Goal: Information Seeking & Learning: Learn about a topic

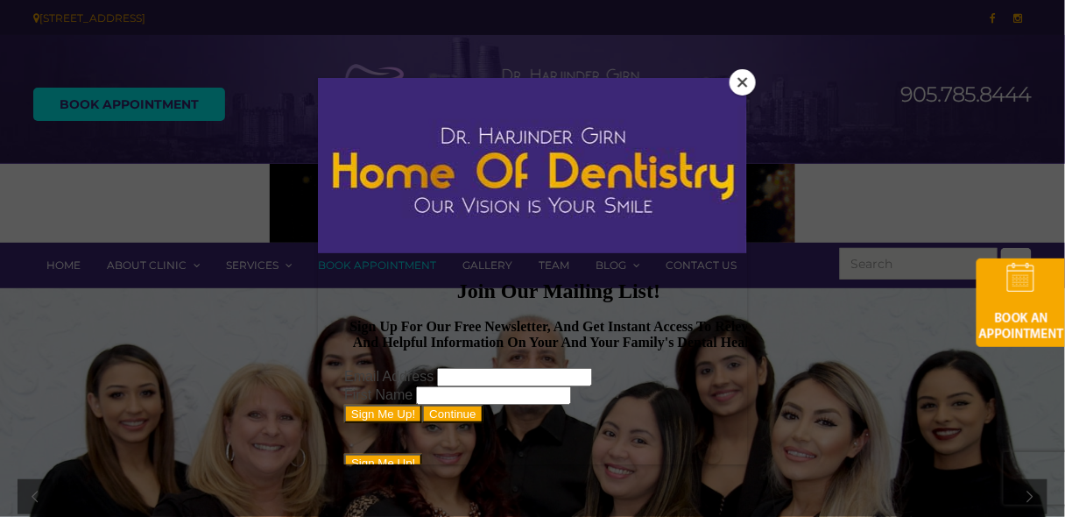
click at [753, 74] on button "Close" at bounding box center [743, 82] width 26 height 26
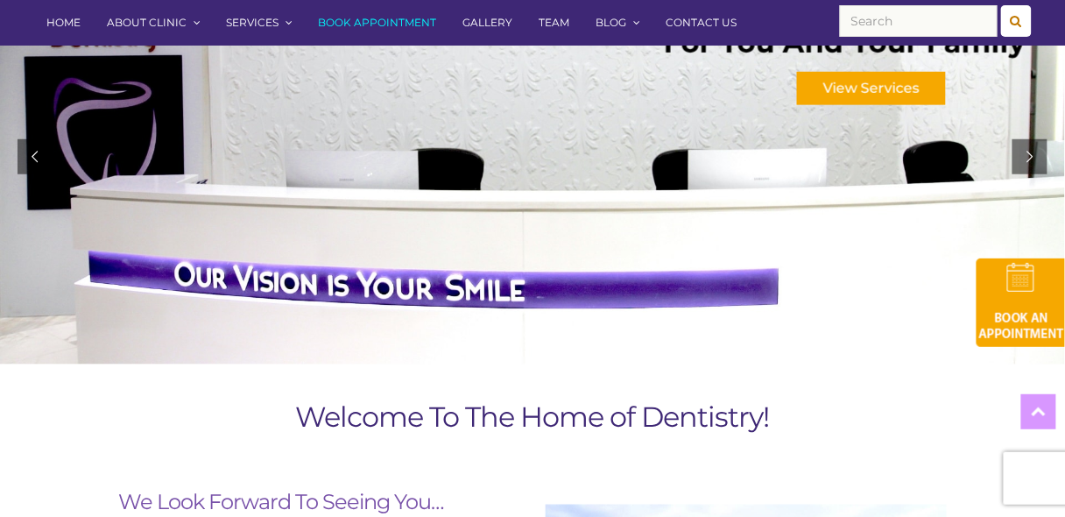
scroll to position [350, 0]
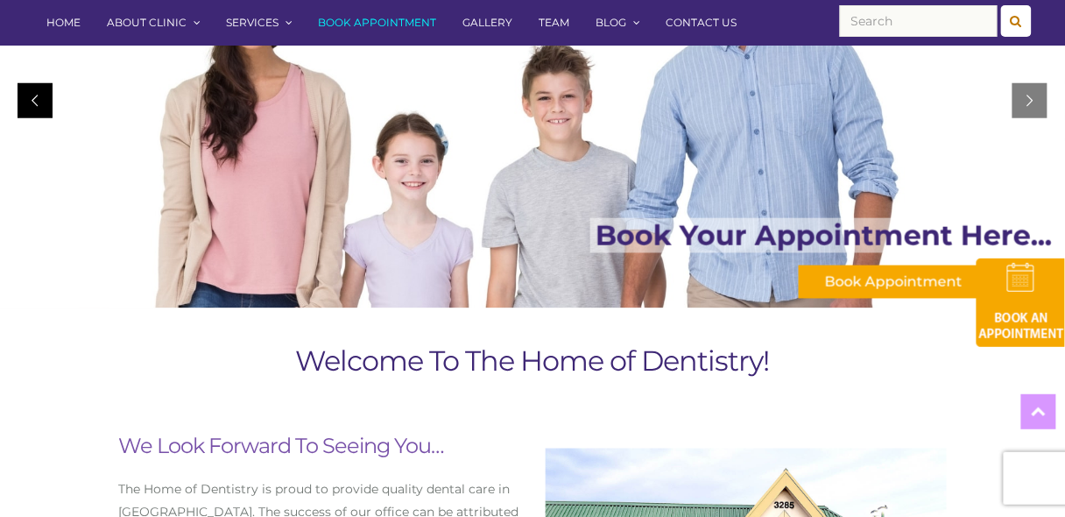
click at [31, 103] on div at bounding box center [35, 100] width 35 height 35
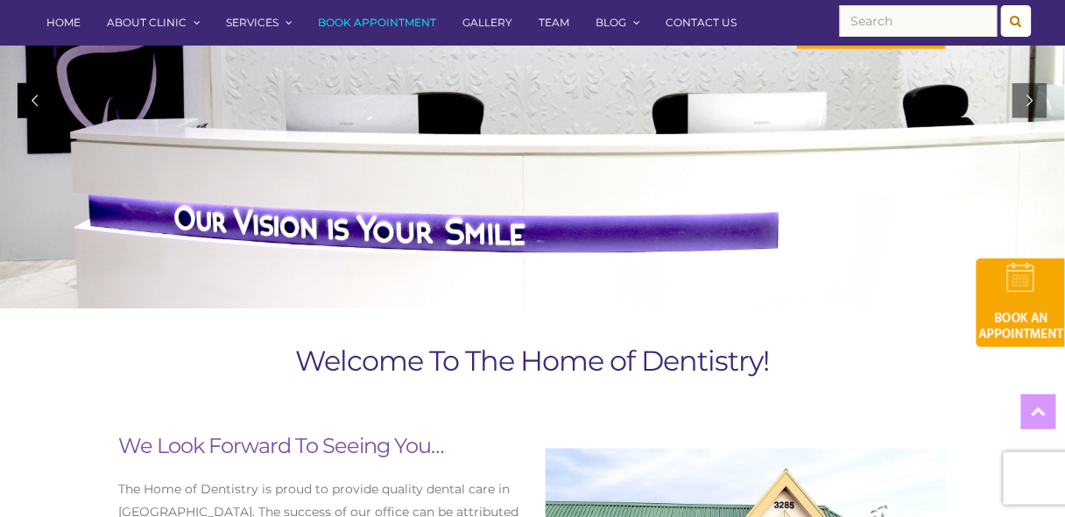
click at [31, 103] on div at bounding box center [35, 100] width 35 height 35
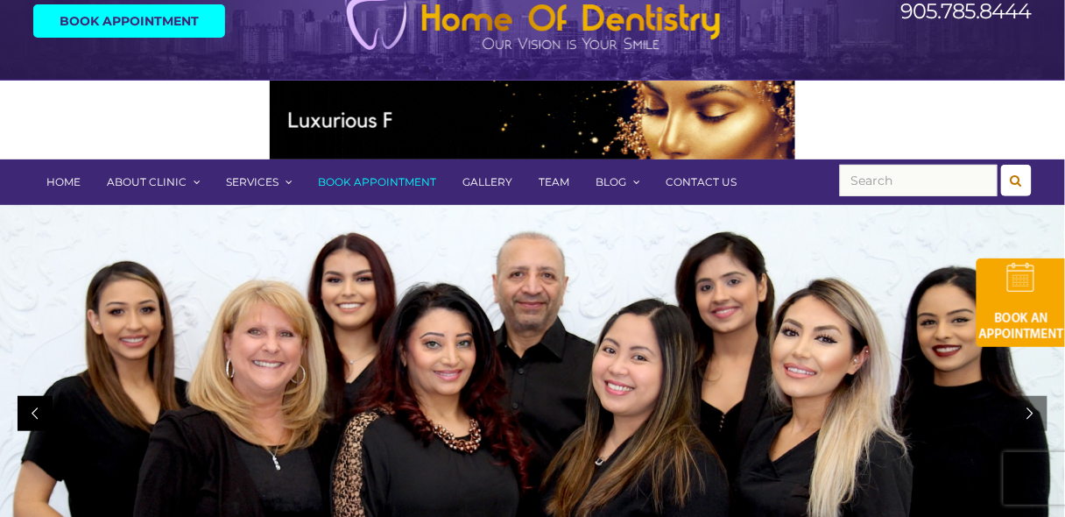
scroll to position [0, 0]
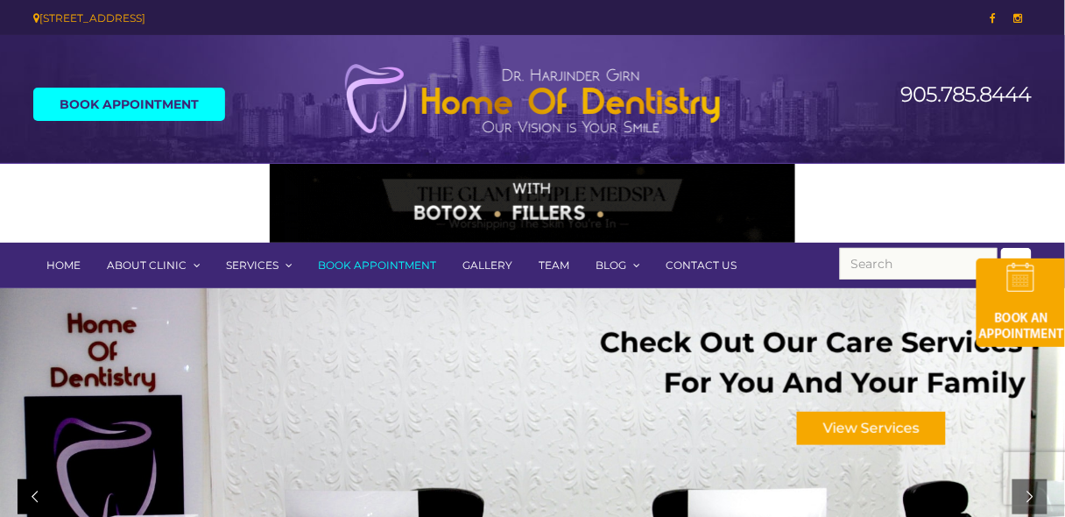
click at [31, 103] on div "Book Appointment" at bounding box center [148, 104] width 257 height 18
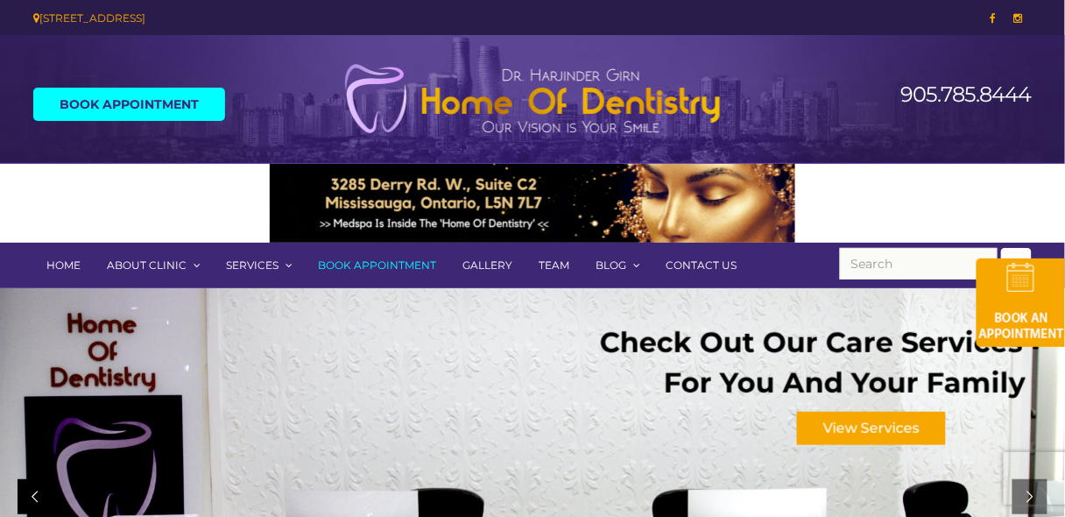
click at [29, 492] on div at bounding box center [35, 496] width 35 height 35
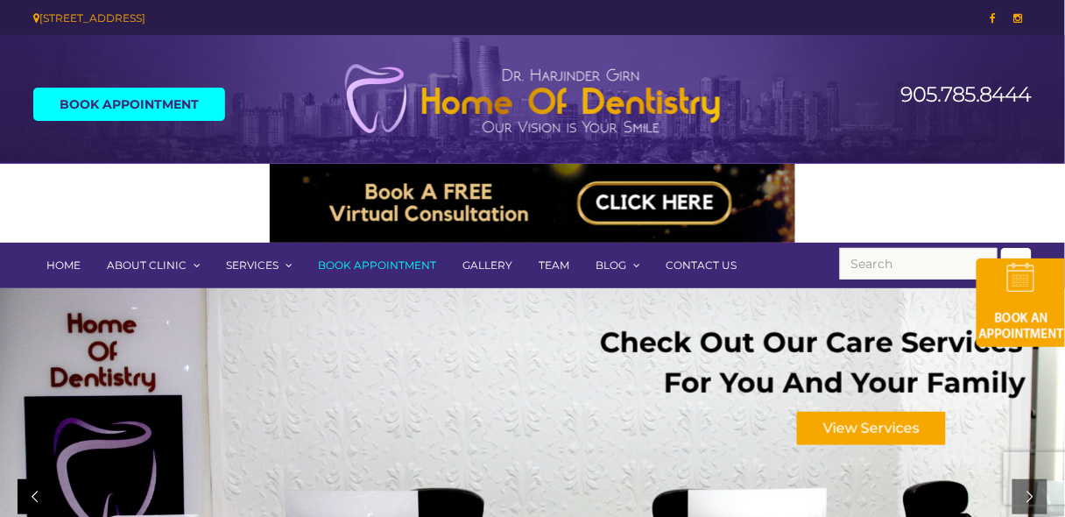
click at [29, 492] on div at bounding box center [35, 496] width 35 height 35
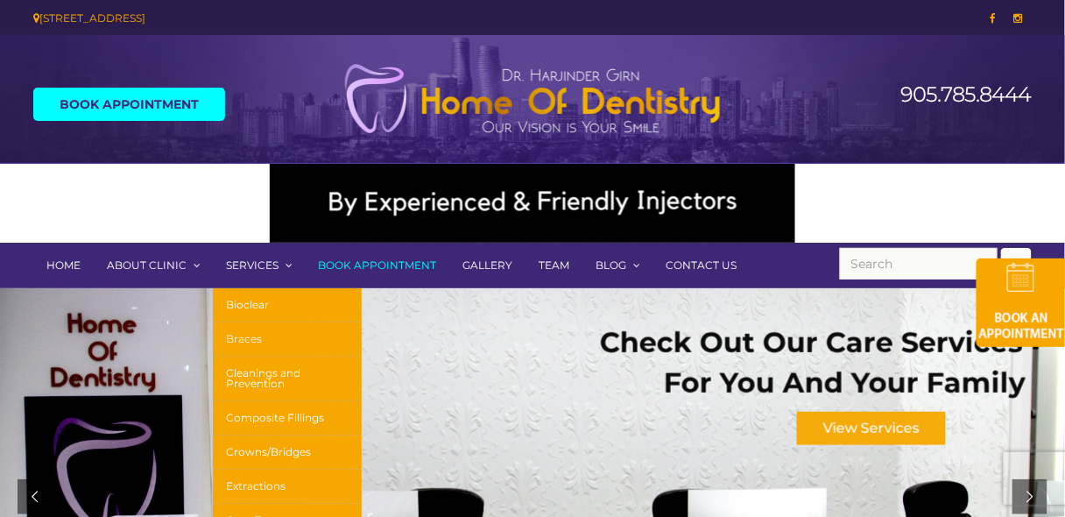
click at [267, 340] on link "Braces" at bounding box center [287, 339] width 149 height 34
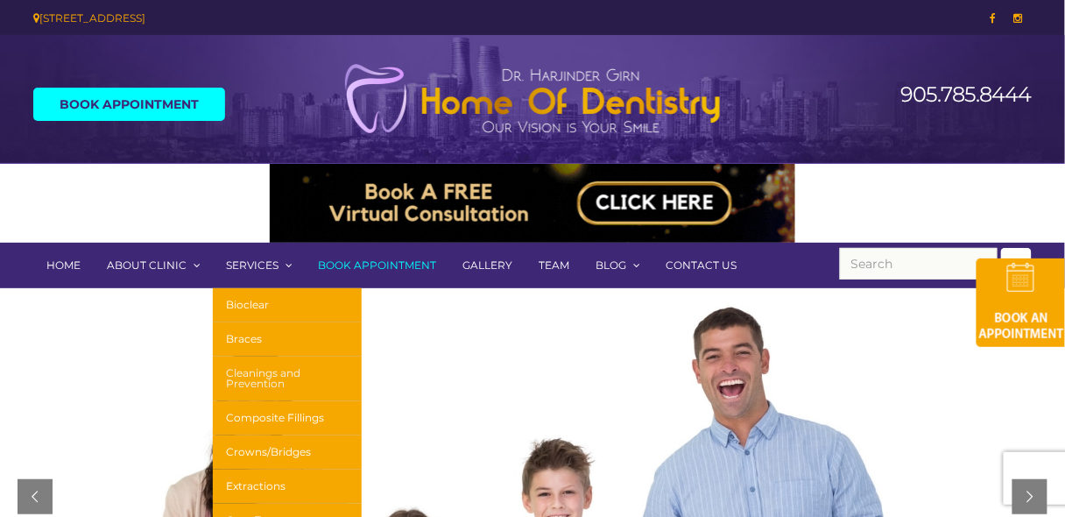
click at [241, 392] on link "Cleanings and Prevention" at bounding box center [287, 379] width 149 height 45
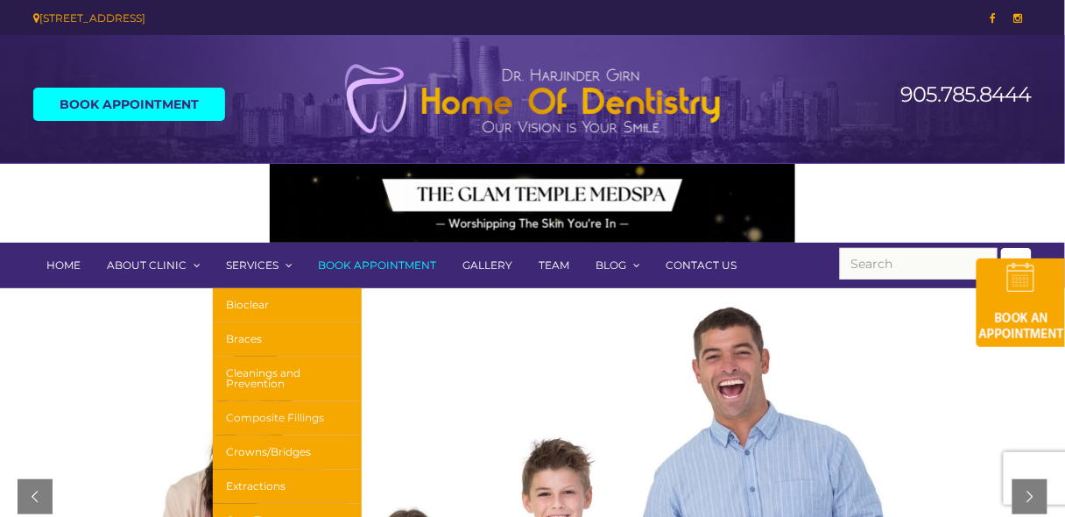
click at [244, 412] on link "Composite Fillings" at bounding box center [287, 418] width 149 height 34
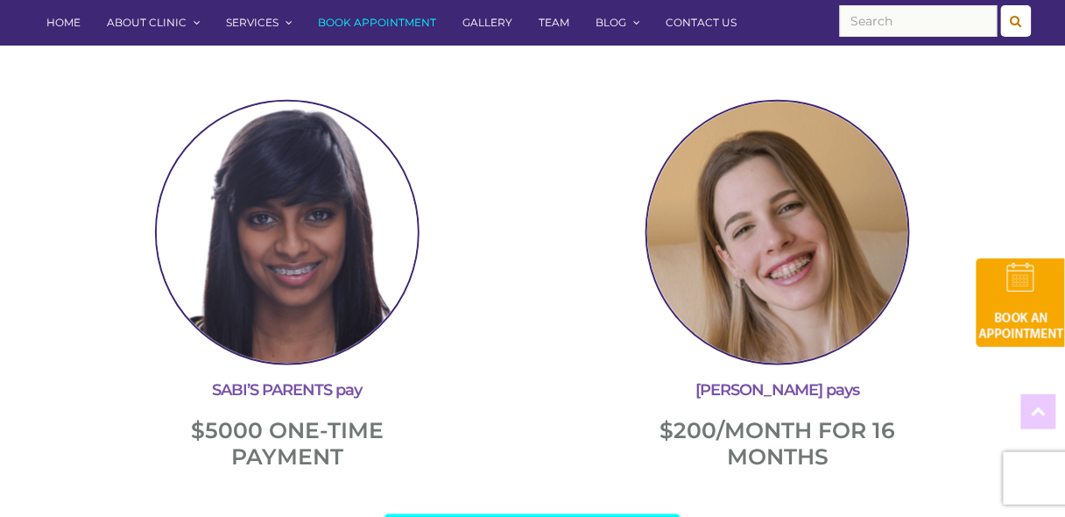
scroll to position [2103, 0]
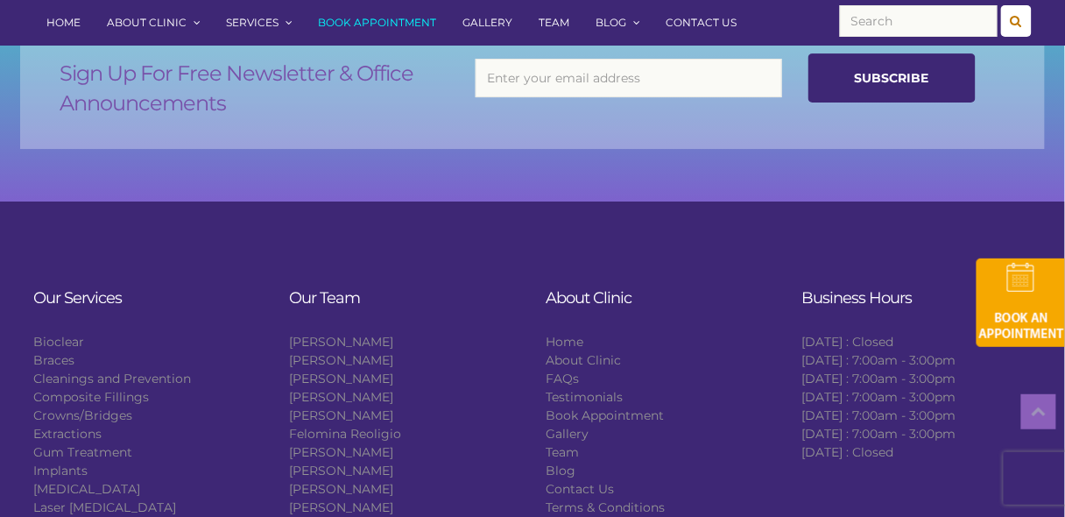
scroll to position [5025, 0]
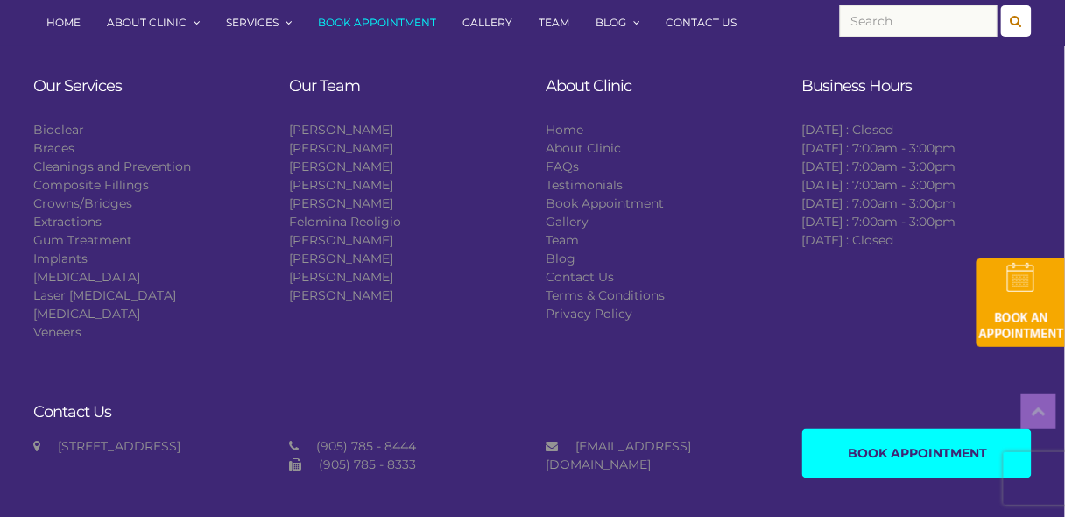
scroll to position [3783, 0]
